Goal: Task Accomplishment & Management: Manage account settings

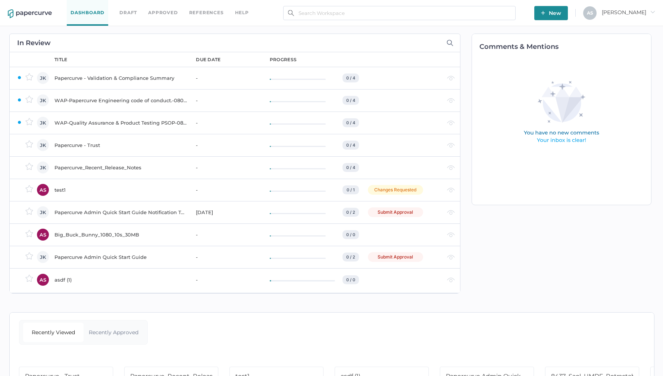
click at [114, 143] on div "Papercurve - Trust" at bounding box center [120, 145] width 132 height 9
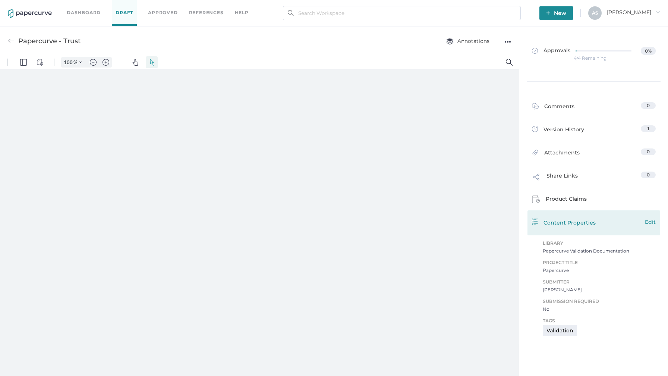
click at [651, 223] on span "Edit" at bounding box center [650, 222] width 11 height 8
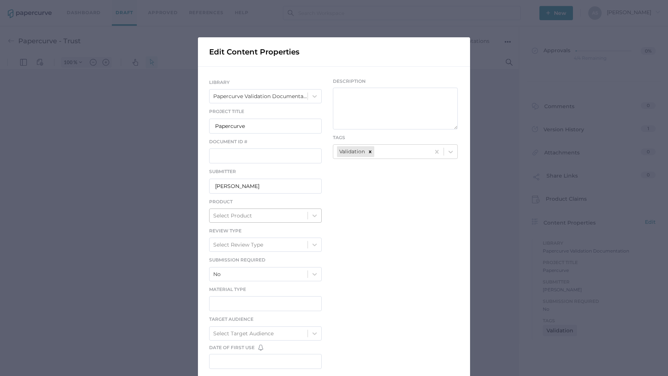
type input "357"
click at [241, 189] on input "Jeff Kent" at bounding box center [265, 186] width 113 height 15
click at [390, 198] on div "LIBRARY Papercurve Validation Documentation Project Title Papercurve Document I…" at bounding box center [334, 225] width 272 height 317
click at [524, 140] on div "Edit Content Properties LIBRARY Papercurve Validation Documentation Project Tit…" at bounding box center [334, 188] width 668 height 376
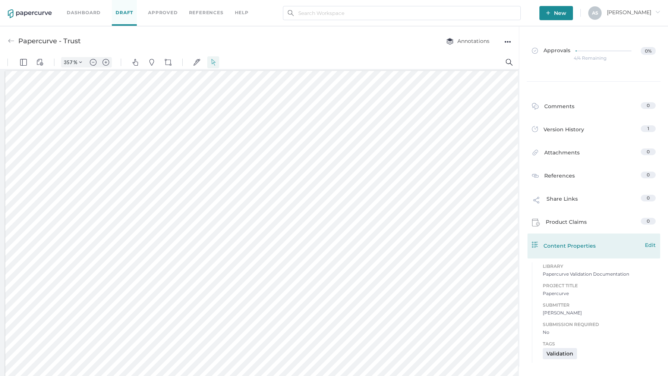
click at [650, 246] on span "Edit" at bounding box center [650, 245] width 11 height 8
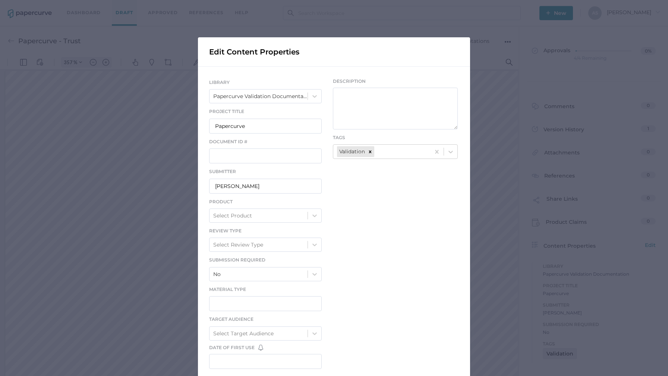
click at [470, 208] on div "Edit Content Properties LIBRARY Papercurve Validation Documentation Project Tit…" at bounding box center [334, 188] width 668 height 376
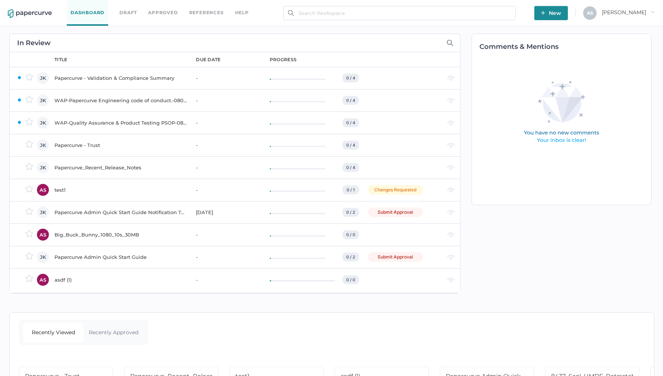
click at [645, 10] on span "Antonio arrow_right" at bounding box center [628, 12] width 53 height 7
click at [622, 29] on span "Workspace" at bounding box center [616, 29] width 63 height 14
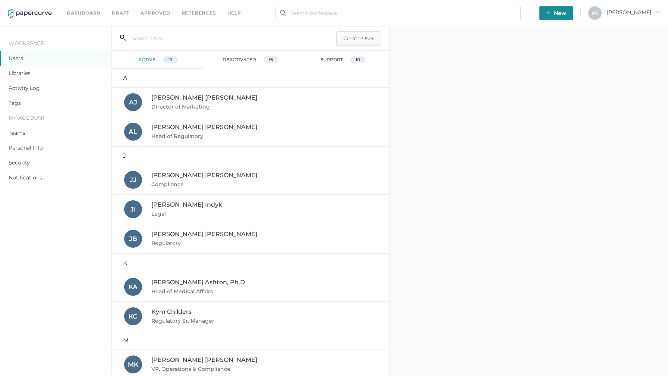
click at [20, 73] on link "Libraries" at bounding box center [20, 73] width 22 height 7
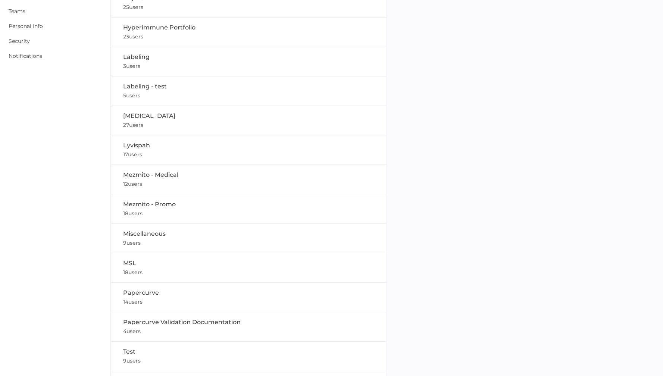
scroll to position [126, 0]
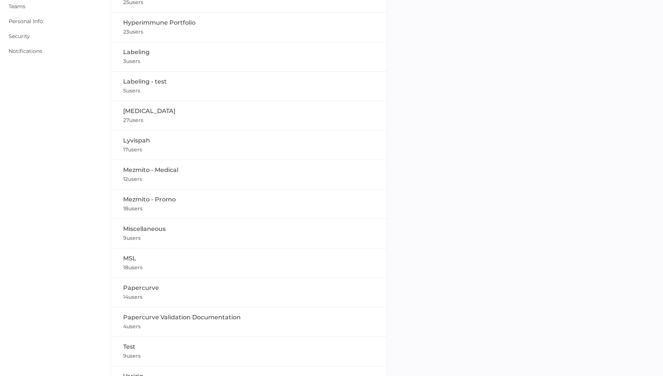
click at [264, 91] on div "Labeling - test 5 users" at bounding box center [249, 86] width 252 height 18
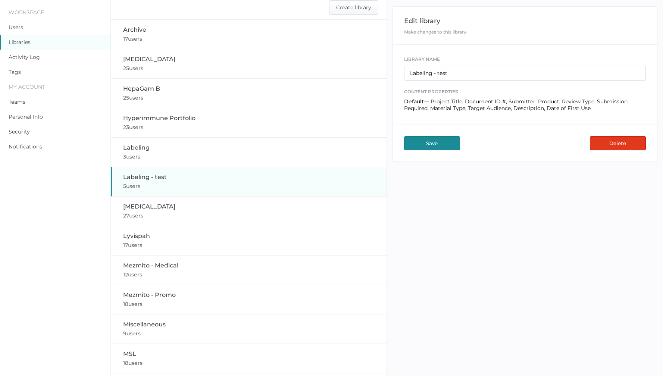
scroll to position [21, 0]
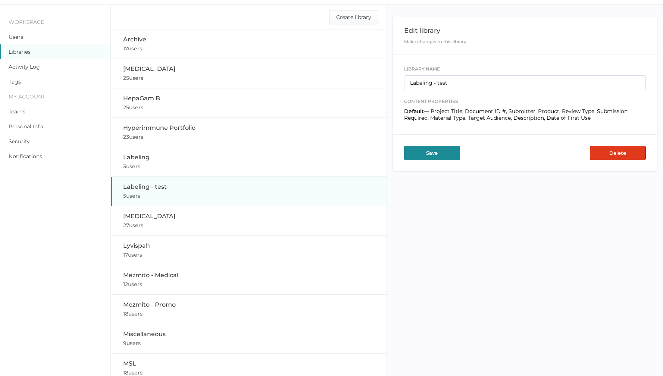
click at [244, 155] on div "Labeling 3 users" at bounding box center [249, 162] width 252 height 18
type input "Labeling"
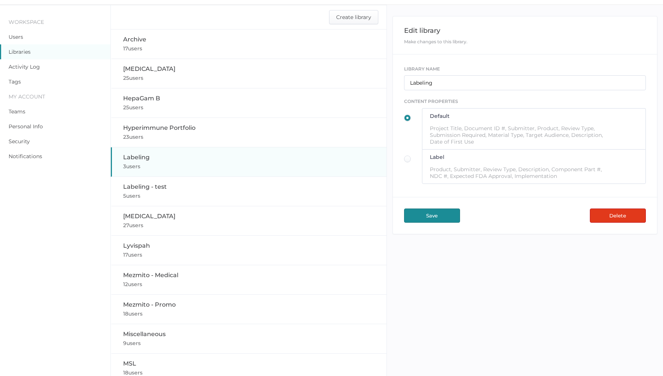
click at [409, 160] on div at bounding box center [409, 159] width 10 height 7
click at [406, 157] on input "radio" at bounding box center [406, 157] width 0 height 0
click at [443, 220] on button "Save" at bounding box center [432, 215] width 56 height 14
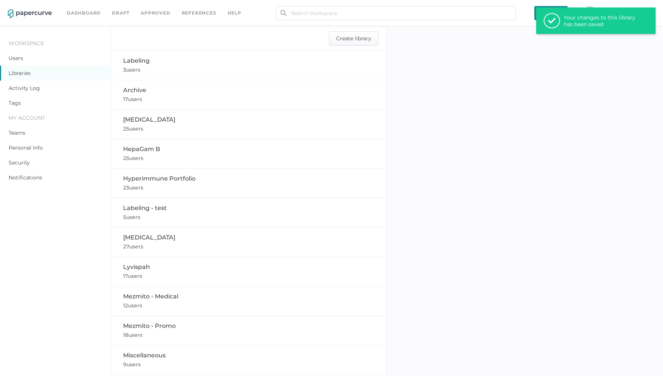
click at [571, 22] on div "Your changes to this library has been saved" at bounding box center [600, 20] width 75 height 13
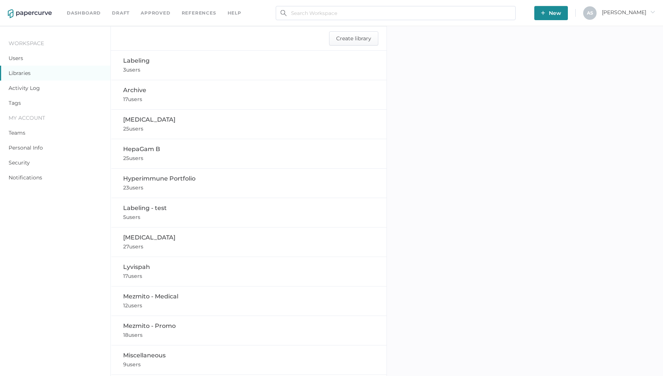
click at [561, 14] on span "New" at bounding box center [551, 13] width 20 height 14
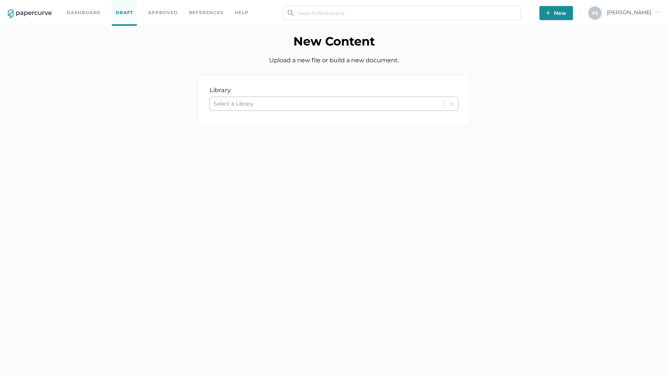
click at [244, 98] on div "Select a Library" at bounding box center [327, 103] width 235 height 11
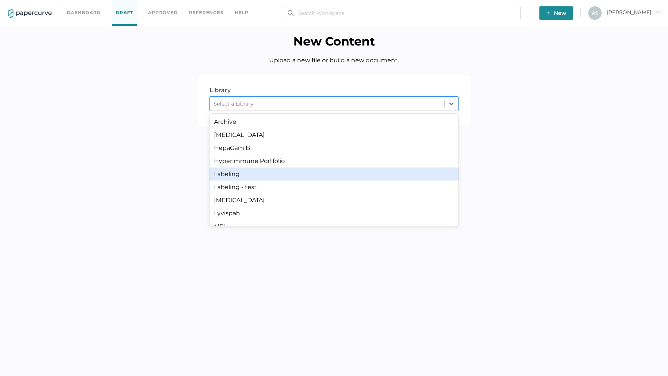
click at [256, 177] on div "Labeling" at bounding box center [334, 173] width 249 height 13
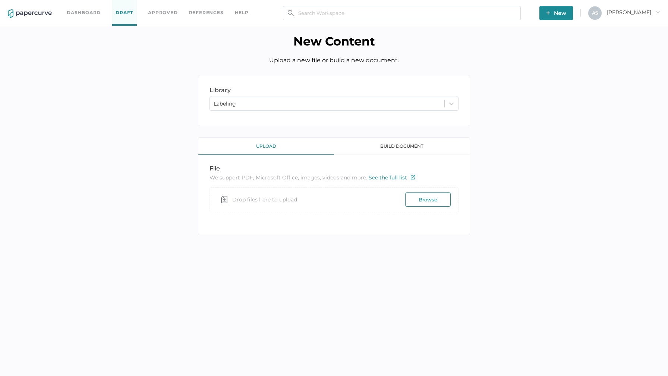
click at [85, 10] on link "Dashboard" at bounding box center [84, 13] width 34 height 8
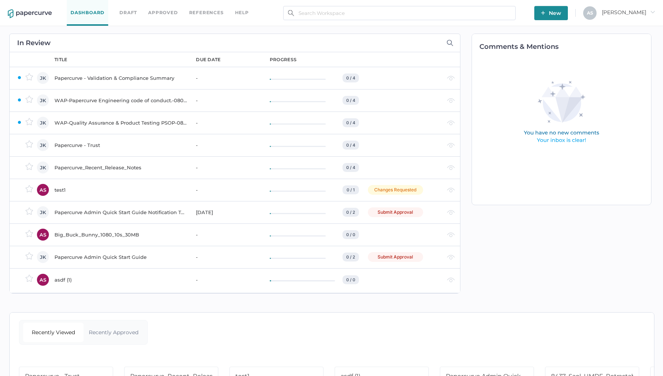
click at [634, 11] on span "[PERSON_NAME]" at bounding box center [628, 12] width 53 height 7
click at [440, 29] on div "In Review owner JK JK JK JK JK AS JK AS JK AS title due date progress Papercurv…" at bounding box center [233, 163] width 455 height 275
click at [561, 17] on span "New" at bounding box center [551, 13] width 20 height 14
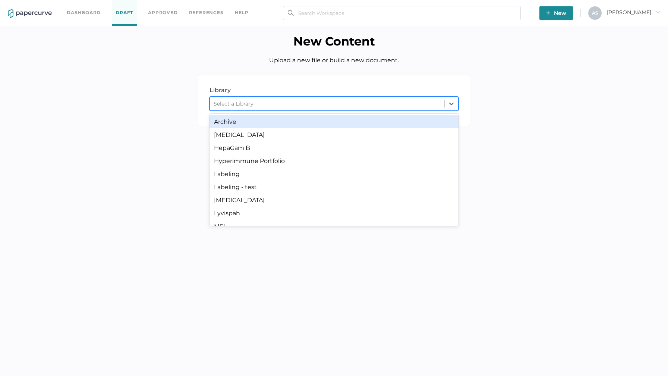
click at [262, 104] on div "Select a Library" at bounding box center [327, 103] width 235 height 11
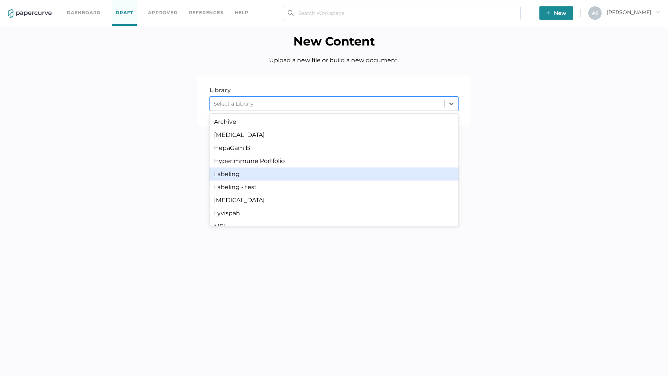
click at [266, 170] on div "Labeling" at bounding box center [334, 173] width 249 height 13
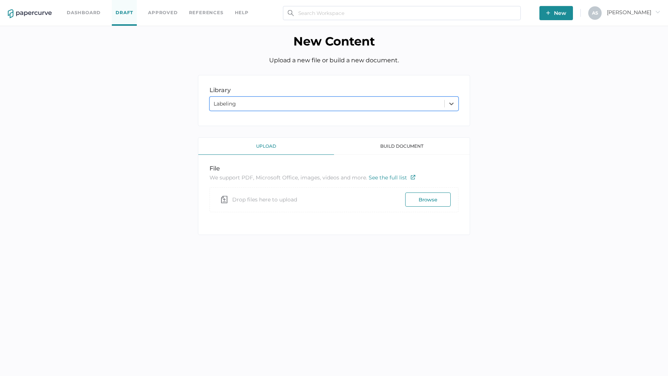
click at [439, 200] on button "Browse" at bounding box center [427, 199] width 45 height 14
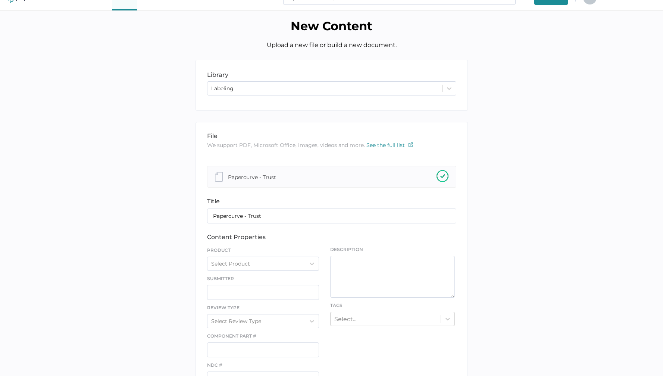
scroll to position [136, 0]
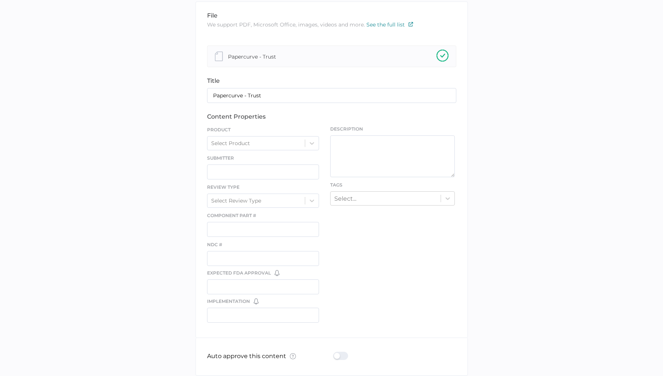
click at [432, 258] on div "file We support PDF, Microsoft Office, images, videos and more. See the full li…" at bounding box center [331, 169] width 272 height 336
click at [298, 292] on input "text" at bounding box center [263, 286] width 112 height 15
click at [441, 293] on div "file We support PDF, Microsoft Office, images, videos and more. See the full li…" at bounding box center [331, 169] width 272 height 336
click at [311, 320] on input "text" at bounding box center [263, 315] width 112 height 15
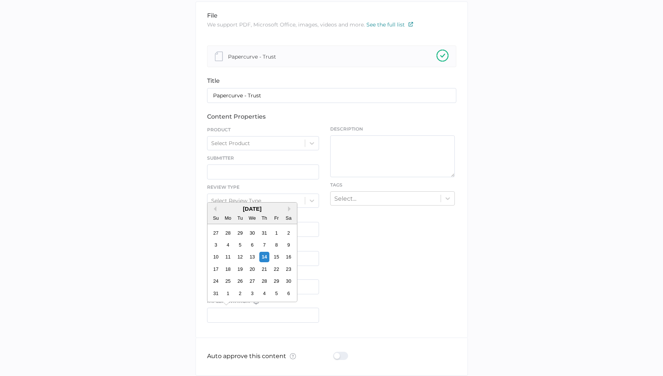
click at [344, 313] on div "file We support PDF, Microsoft Office, images, videos and more. See the full li…" at bounding box center [331, 169] width 272 height 336
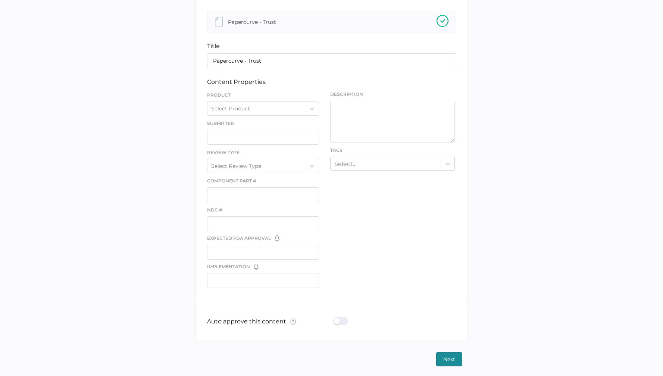
scroll to position [172, 0]
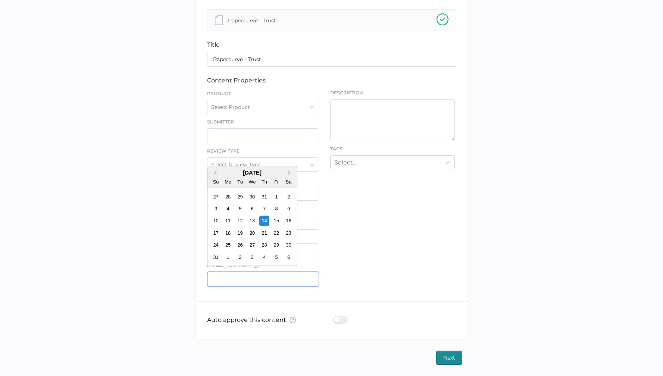
click at [303, 279] on input "text" at bounding box center [263, 278] width 112 height 15
click at [381, 283] on div "file We support PDF, Microsoft Office, images, videos and more. See the full li…" at bounding box center [331, 133] width 272 height 336
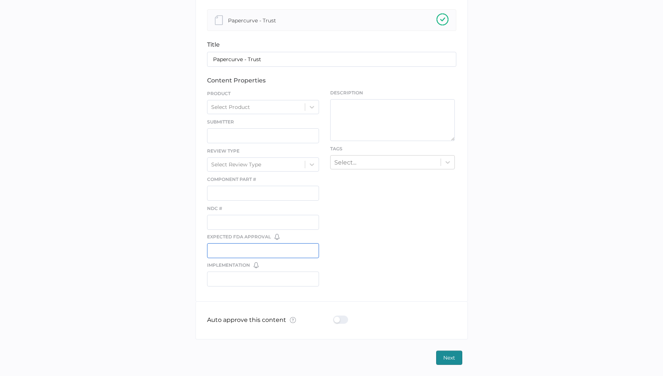
click at [305, 249] on input "text" at bounding box center [263, 250] width 112 height 15
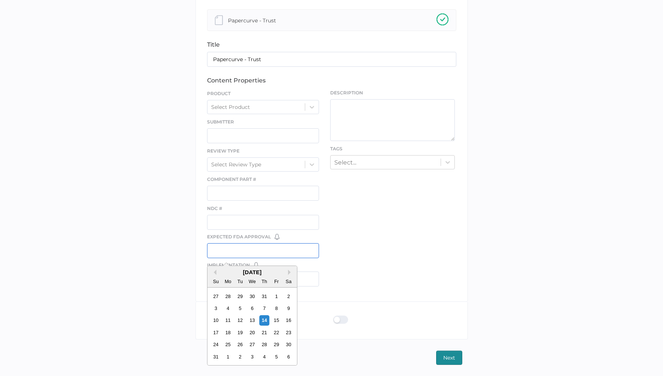
click at [306, 250] on input "text" at bounding box center [263, 250] width 112 height 15
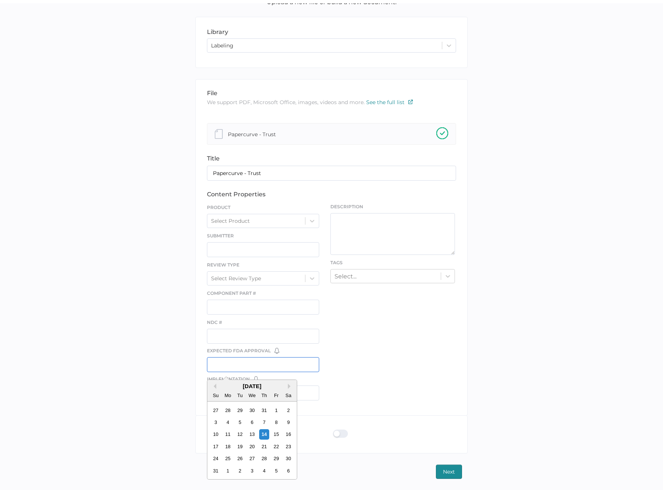
scroll to position [55, 0]
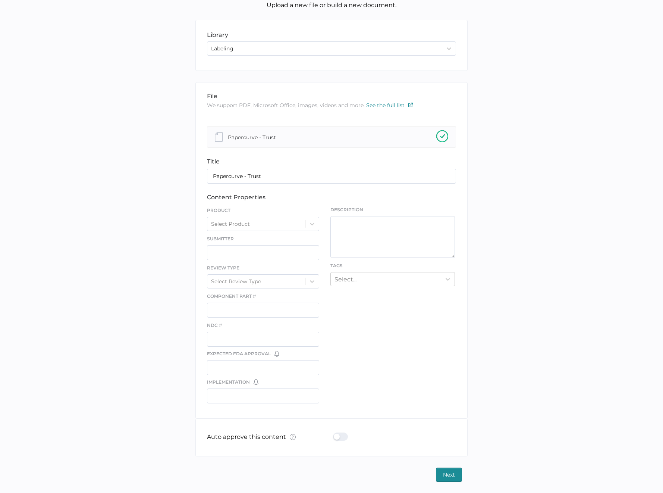
click at [486, 376] on div "library LIBRARY Labeling file We support PDF, Microsoft Office, images, videos …" at bounding box center [332, 251] width 652 height 462
click at [314, 376] on input "text" at bounding box center [263, 395] width 112 height 15
click at [401, 376] on div "file We support PDF, Microsoft Office, images, videos and more. See the full li…" at bounding box center [331, 250] width 272 height 336
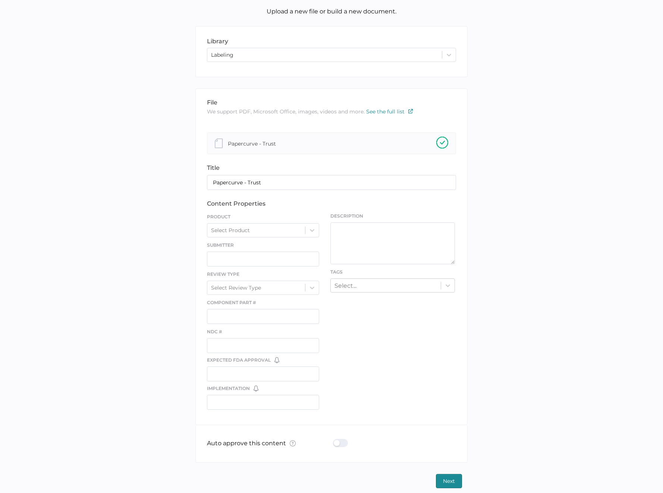
scroll to position [48, 0]
click at [490, 337] on div "library LIBRARY Labeling file We support PDF, Microsoft Office, images, videos …" at bounding box center [332, 257] width 652 height 462
click at [257, 226] on div "Select Product" at bounding box center [256, 230] width 98 height 11
click at [511, 251] on div "library LIBRARY Labeling file We support PDF, Microsoft Office, images, videos …" at bounding box center [332, 257] width 652 height 462
click at [448, 376] on div "library LIBRARY Labeling file We support PDF, Microsoft Office, images, videos …" at bounding box center [331, 257] width 663 height 484
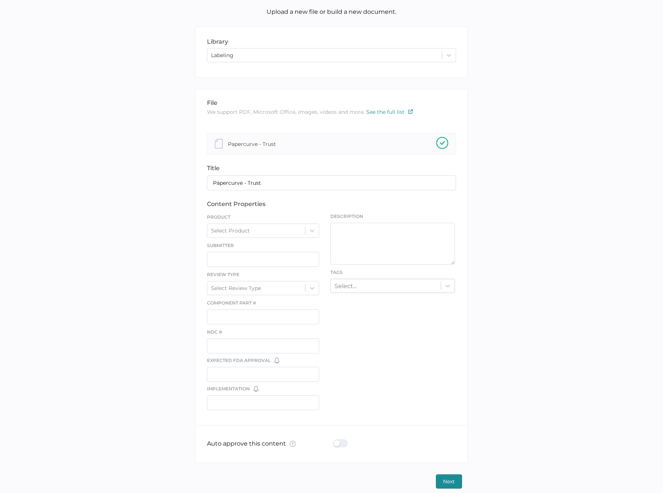
click at [449, 376] on span "Next" at bounding box center [449, 480] width 12 height 13
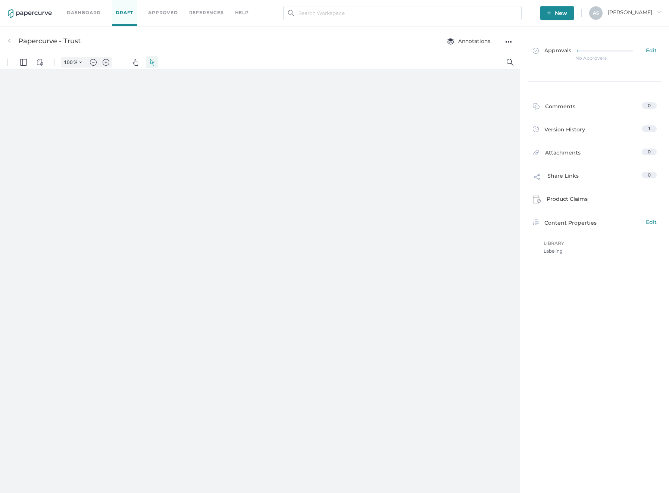
type input "357"
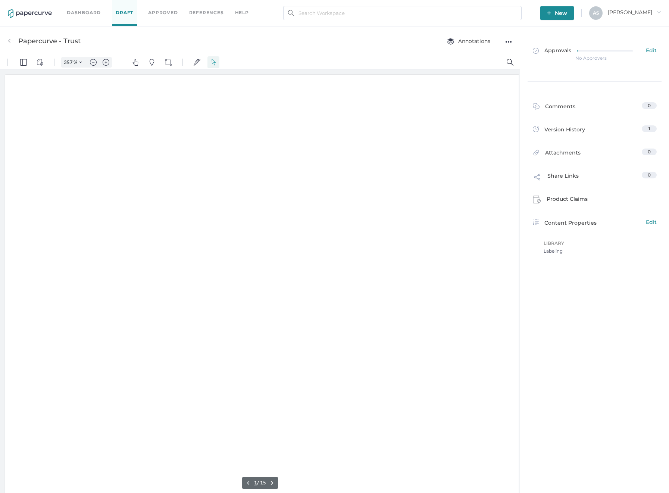
scroll to position [3, 0]
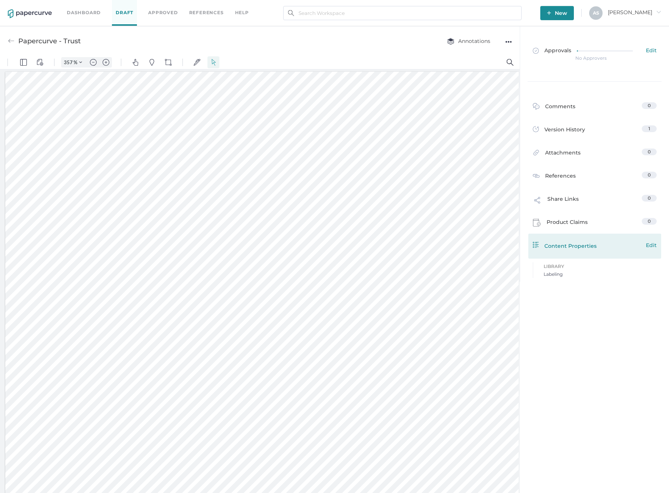
click at [646, 245] on span "Edit" at bounding box center [651, 245] width 11 height 8
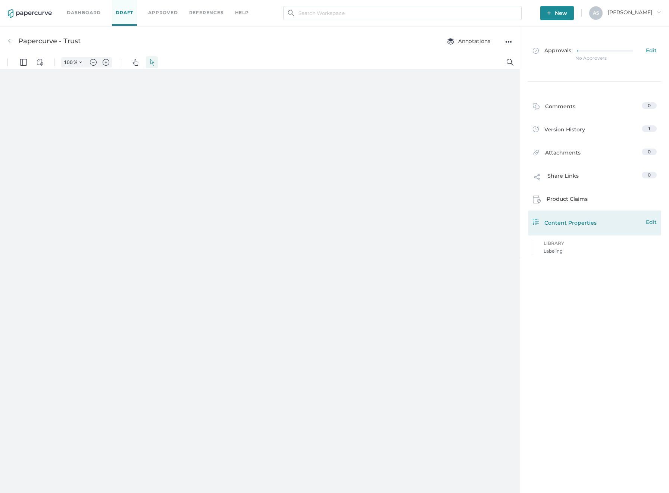
type input "357"
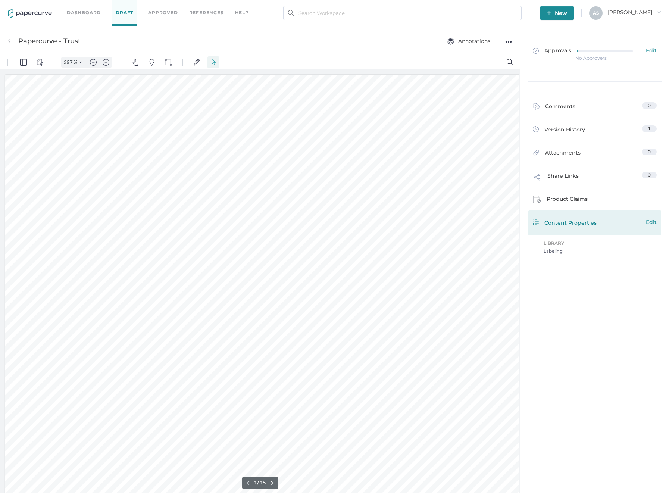
scroll to position [3, 0]
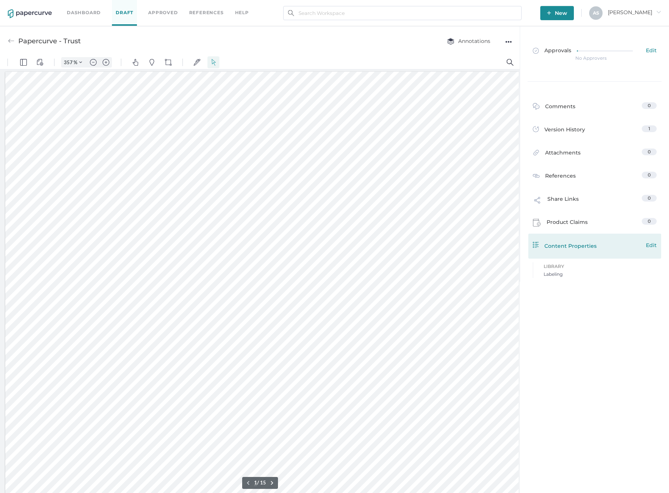
click at [650, 245] on span "Edit" at bounding box center [651, 245] width 11 height 8
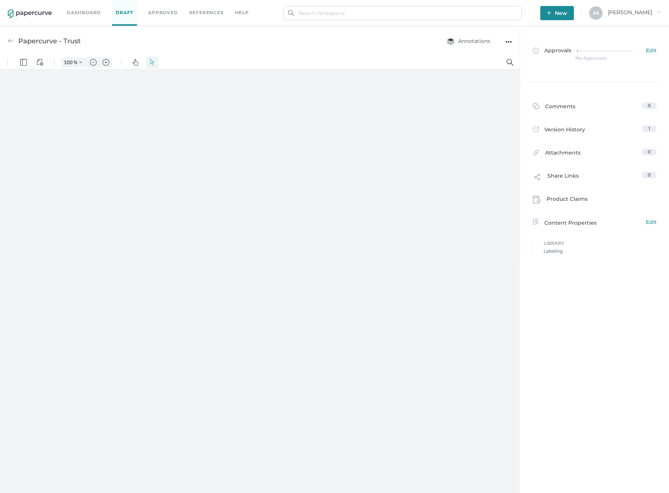
type input "357"
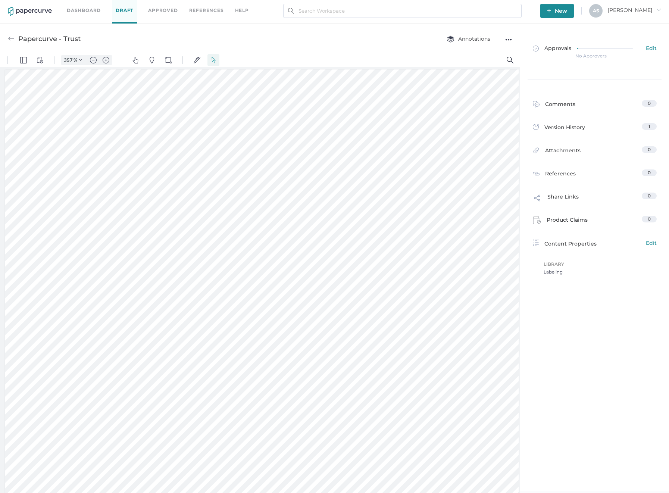
scroll to position [3, 0]
click at [654, 242] on span "Edit" at bounding box center [651, 242] width 11 height 8
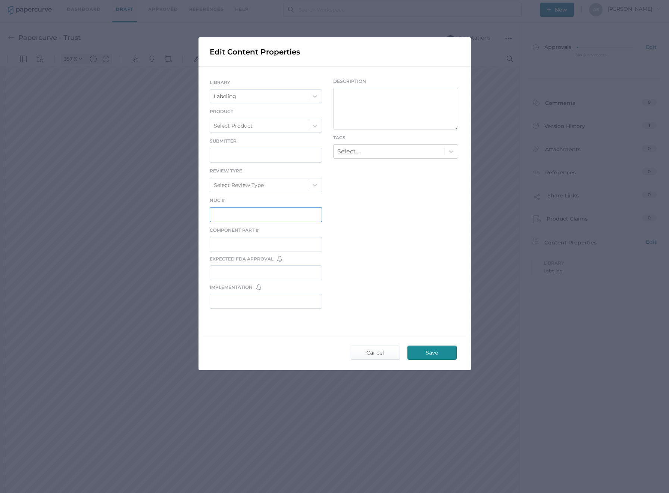
click at [312, 217] on input "text" at bounding box center [266, 214] width 113 height 15
click at [304, 242] on input "text" at bounding box center [266, 244] width 113 height 15
click at [274, 160] on input "text" at bounding box center [266, 155] width 113 height 15
click at [428, 208] on div "LIBRARY Labeling Product Select Product Submitter Review Type Select Review Typ…" at bounding box center [334, 195] width 272 height 257
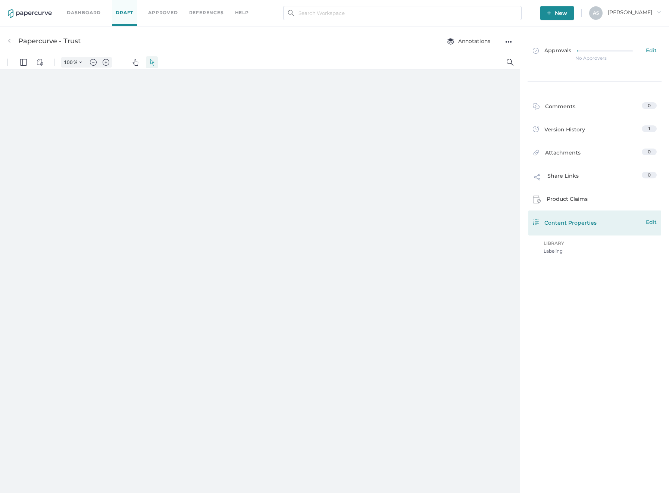
type input "357"
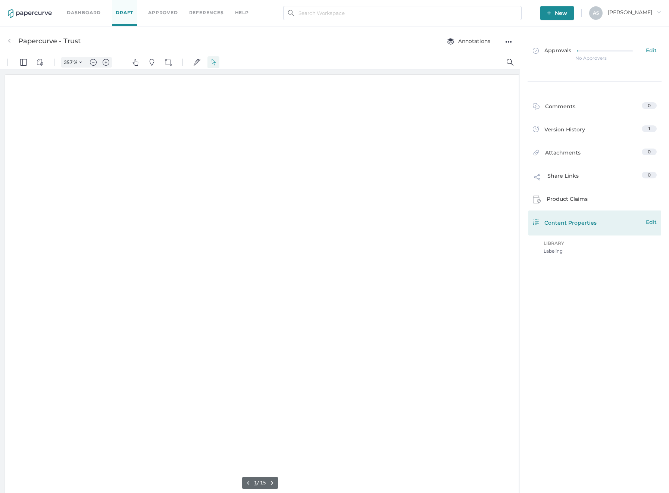
scroll to position [3, 0]
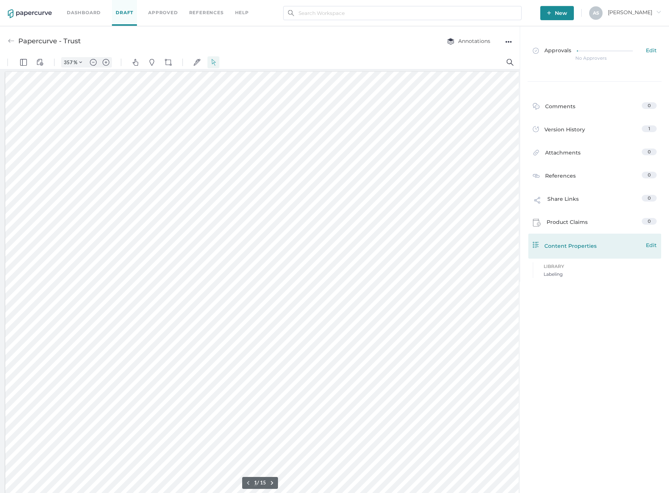
click at [650, 244] on span "Edit" at bounding box center [651, 245] width 11 height 8
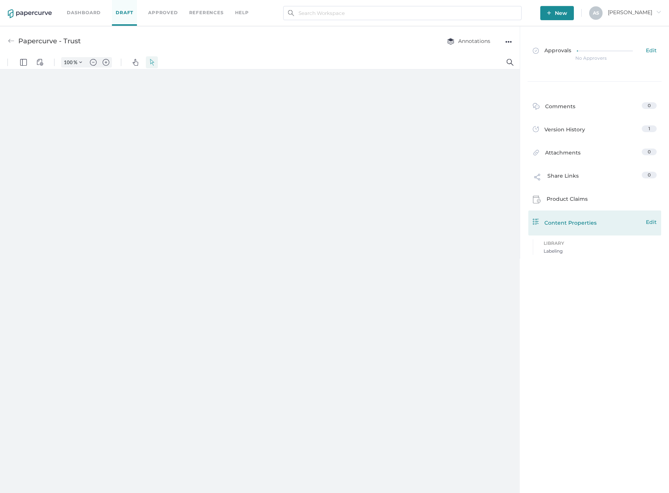
type input "357"
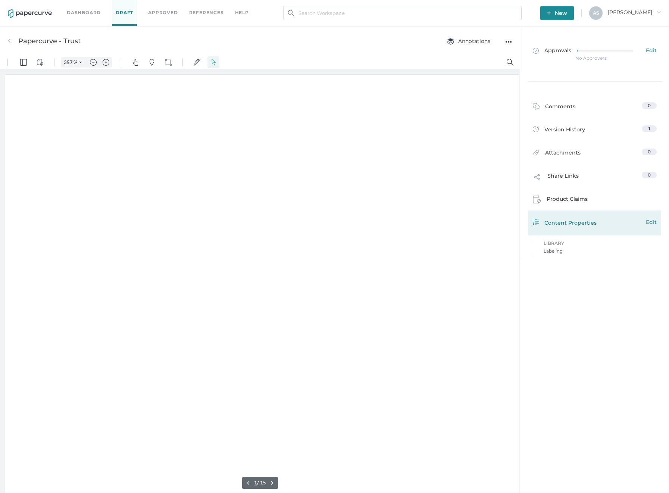
scroll to position [3, 0]
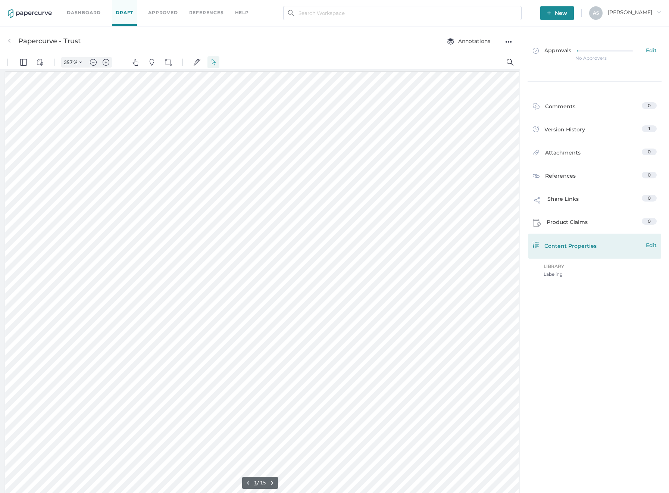
click at [650, 249] on span "Edit" at bounding box center [651, 245] width 11 height 8
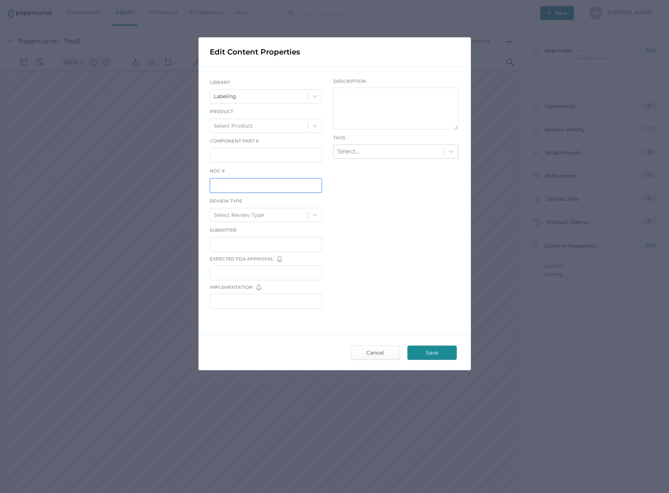
click at [257, 181] on input "text" at bounding box center [266, 185] width 113 height 15
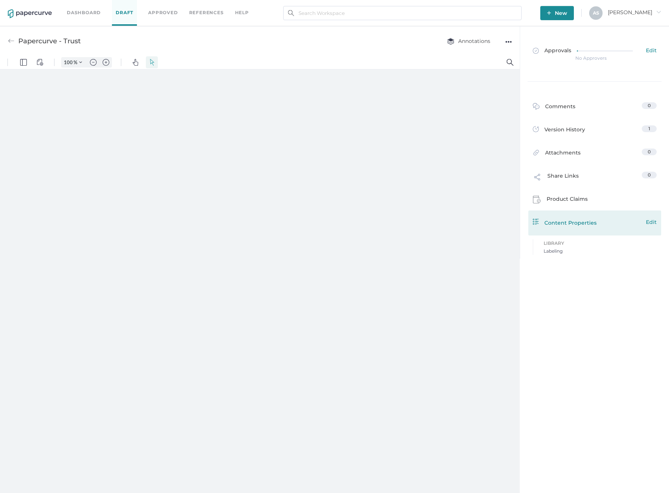
type input "357"
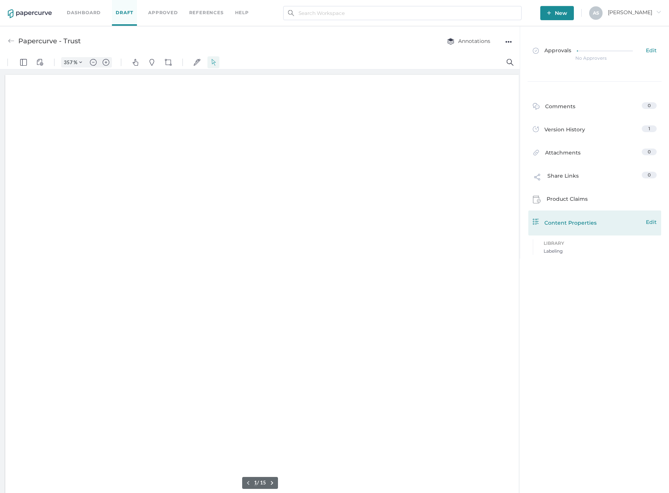
scroll to position [3, 0]
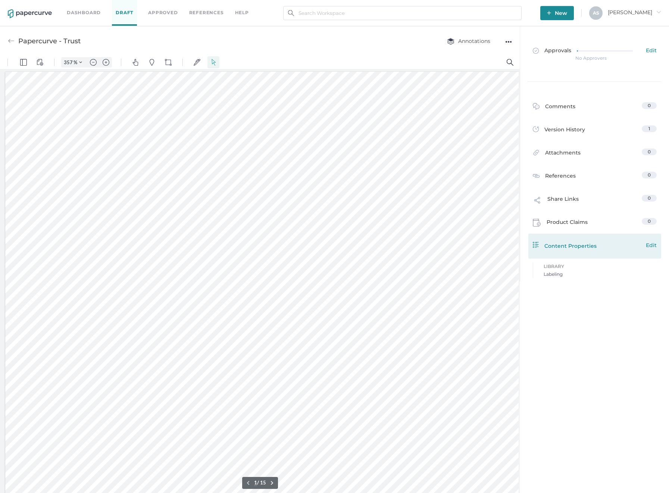
click at [648, 245] on span "Edit" at bounding box center [651, 245] width 11 height 8
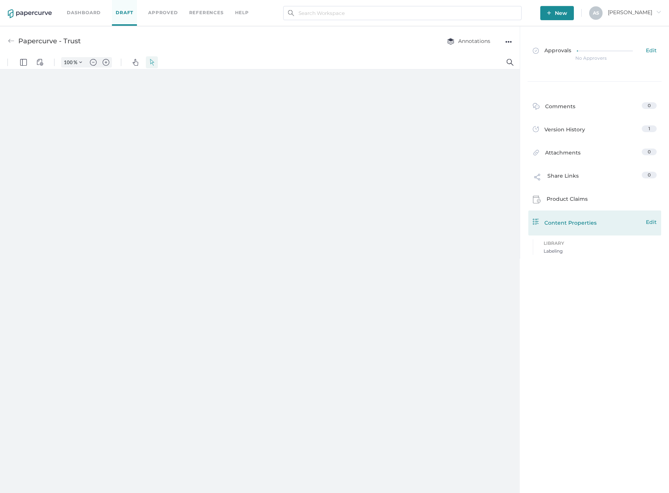
type input "357"
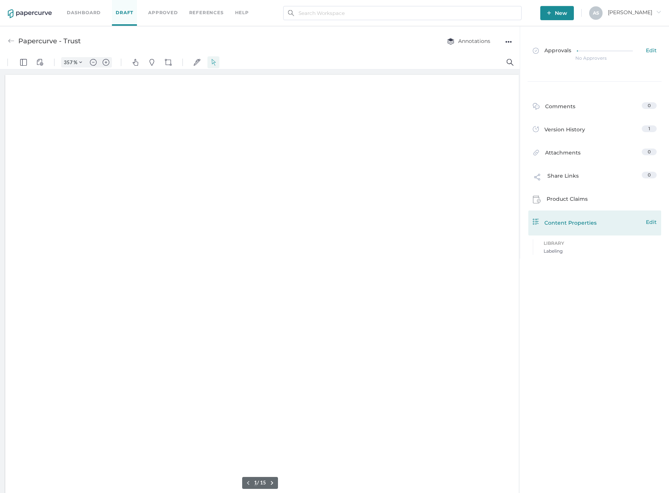
scroll to position [3, 0]
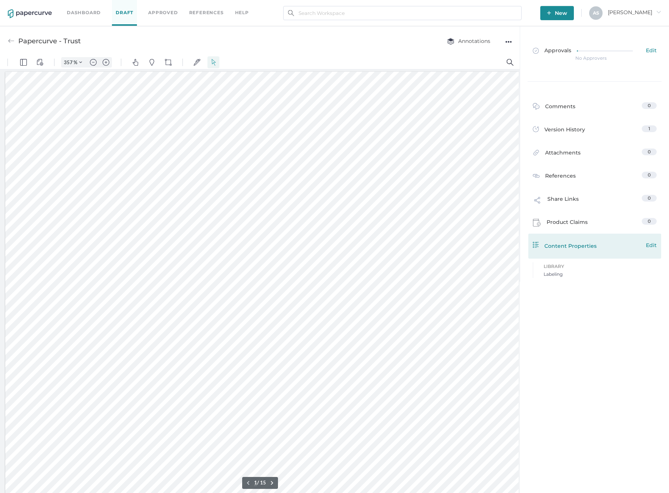
click at [649, 244] on span "Edit" at bounding box center [651, 245] width 11 height 8
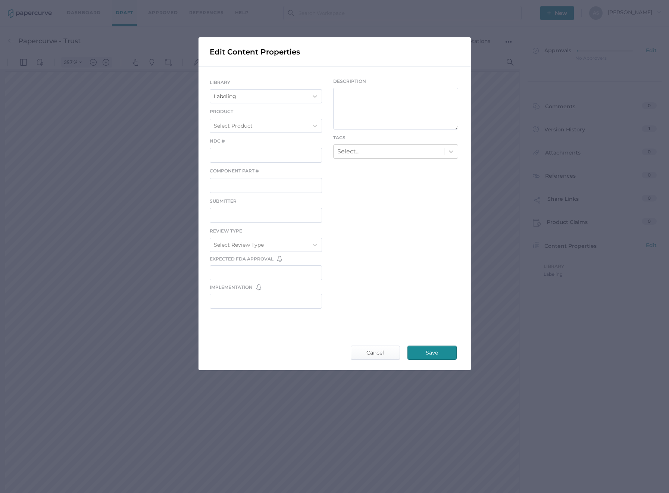
click at [530, 360] on div "Edit Content Properties LIBRARY Labeling Product Select Product NDC # Component…" at bounding box center [334, 246] width 669 height 493
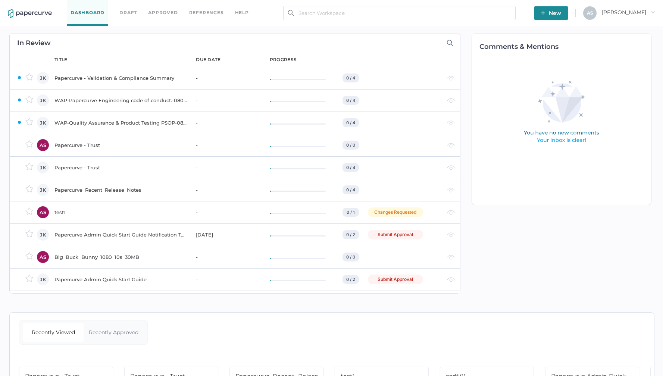
click at [81, 145] on div "Papercurve - Trust" at bounding box center [120, 145] width 132 height 9
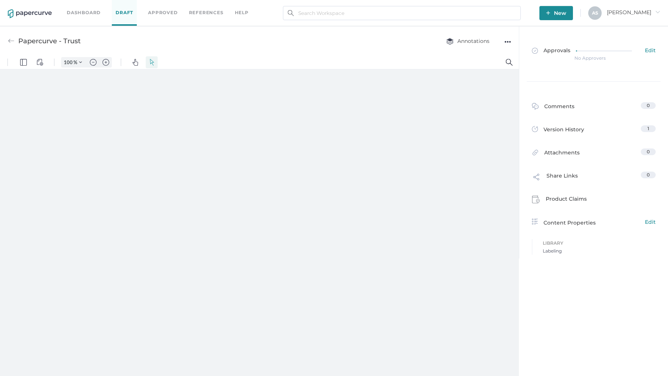
type input "357"
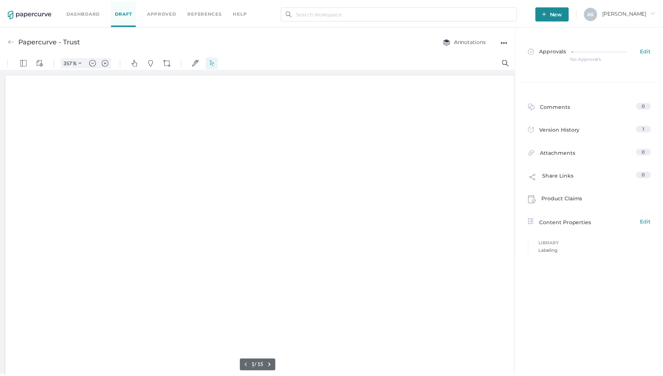
scroll to position [4, 0]
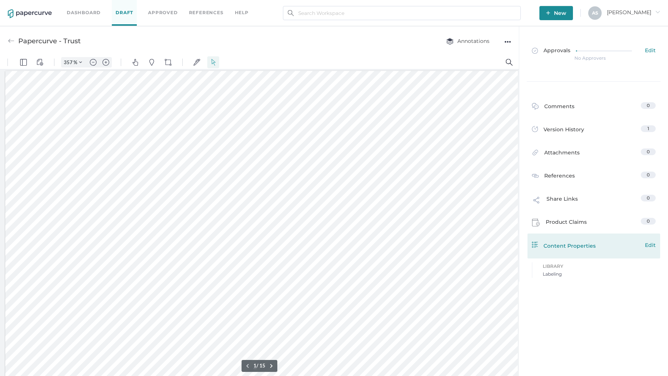
click at [653, 249] on span "Edit" at bounding box center [650, 245] width 11 height 8
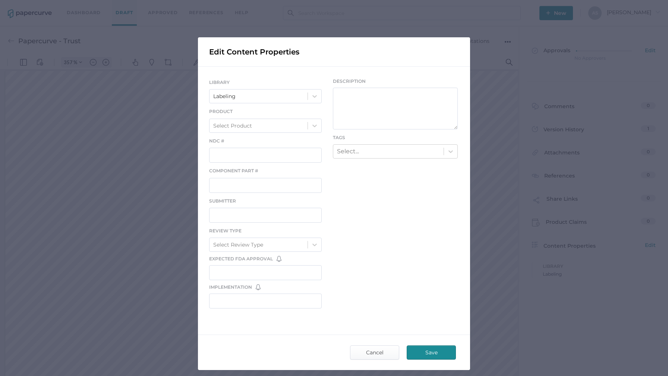
click at [560, 238] on div "Edit Content Properties LIBRARY Labeling Product Select Product NDC # Component…" at bounding box center [334, 188] width 668 height 376
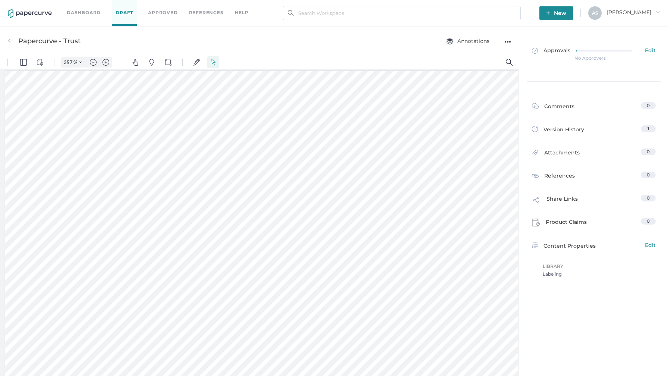
click at [510, 37] on div "●●●" at bounding box center [508, 42] width 7 height 10
click at [479, 69] on span "Delete" at bounding box center [478, 70] width 51 height 14
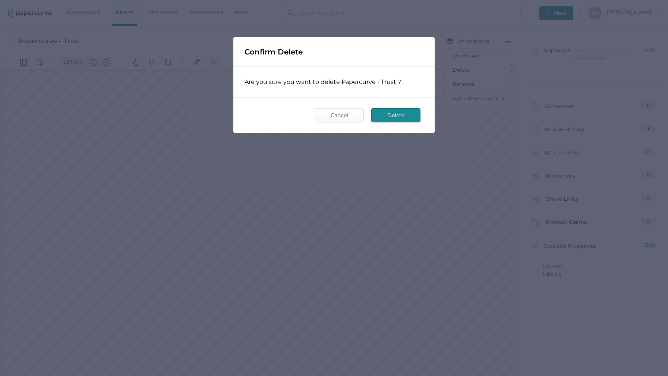
click at [398, 116] on span "Delete" at bounding box center [396, 115] width 35 height 13
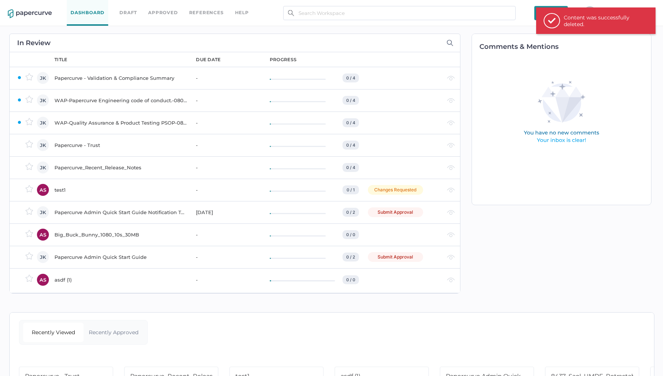
click at [564, 296] on div "Comments & Mentions" at bounding box center [557, 163] width 195 height 275
